Goal: Task Accomplishment & Management: Manage account settings

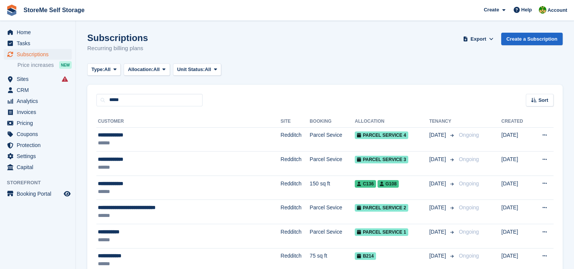
type input "*****"
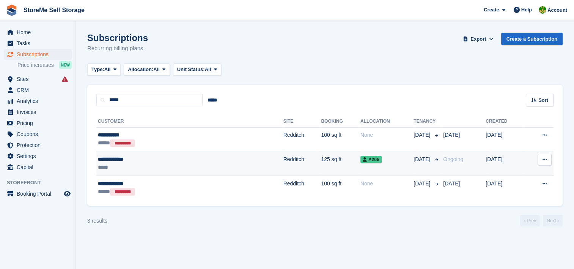
click at [321, 156] on td "125 sq ft" at bounding box center [340, 163] width 39 height 24
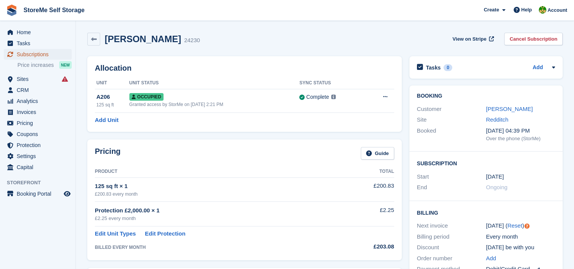
drag, startPoint x: 41, startPoint y: 56, endPoint x: 42, endPoint y: 52, distance: 4.2
click at [41, 56] on span "Subscriptions" at bounding box center [40, 54] width 46 height 11
